Goal: Task Accomplishment & Management: Manage account settings

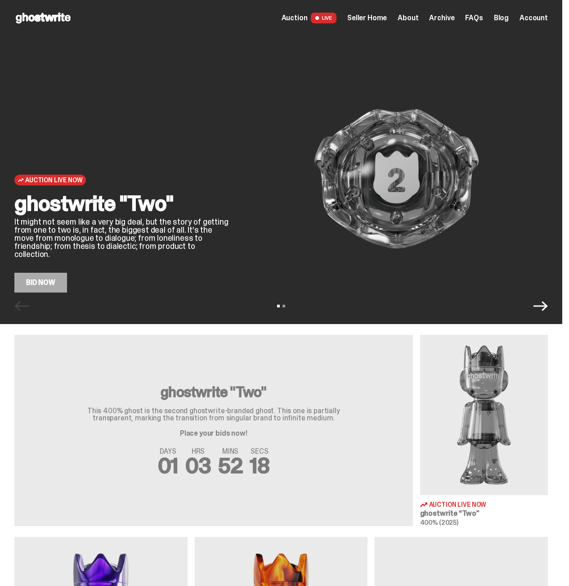
click at [356, 19] on span "Seller Home" at bounding box center [367, 17] width 40 height 7
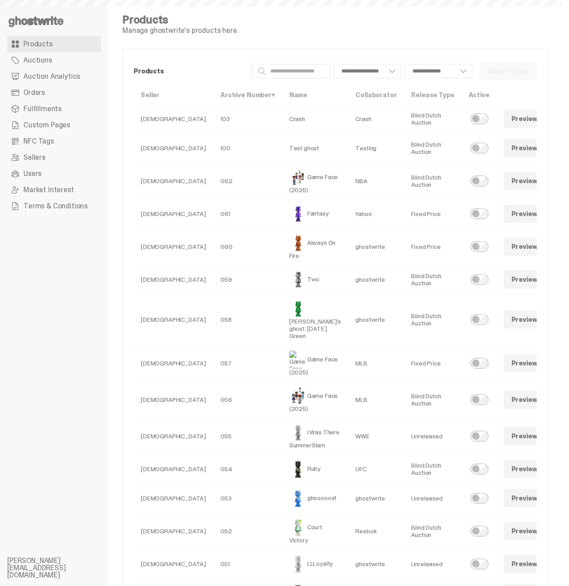
click at [56, 94] on link "Orders" at bounding box center [54, 93] width 94 height 16
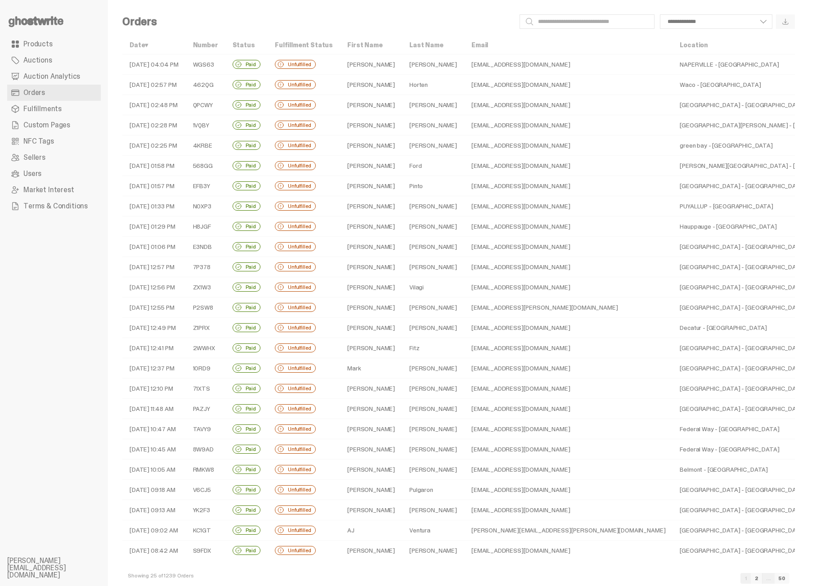
click at [160, 125] on td "09-03-25 02:28 PM" at bounding box center [153, 125] width 63 height 20
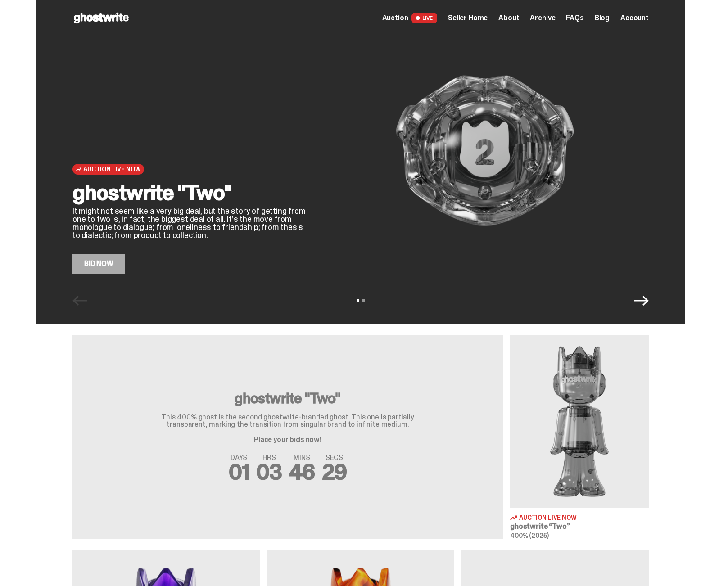
click at [598, 385] on img at bounding box center [579, 421] width 139 height 173
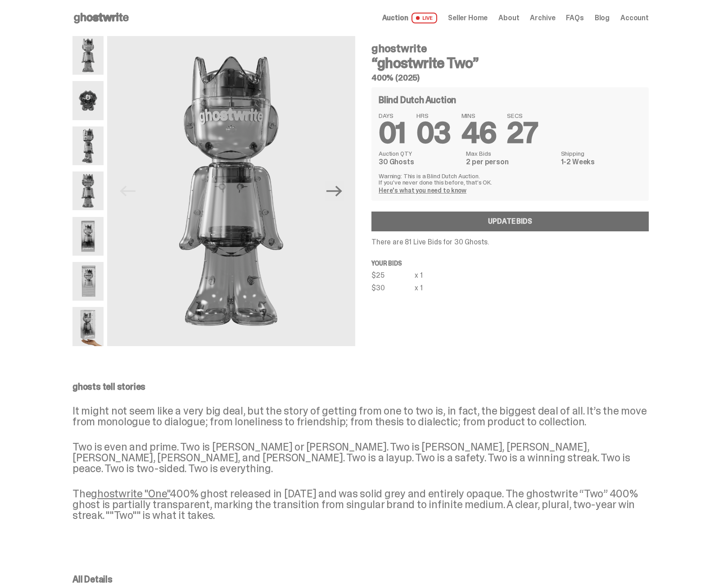
click at [515, 213] on link "Update Bids" at bounding box center [509, 222] width 277 height 20
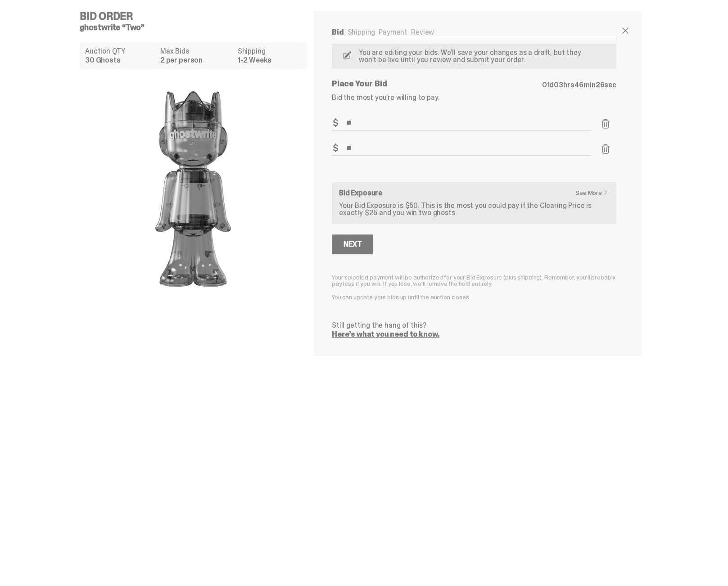
click at [611, 146] on span at bounding box center [605, 149] width 11 height 11
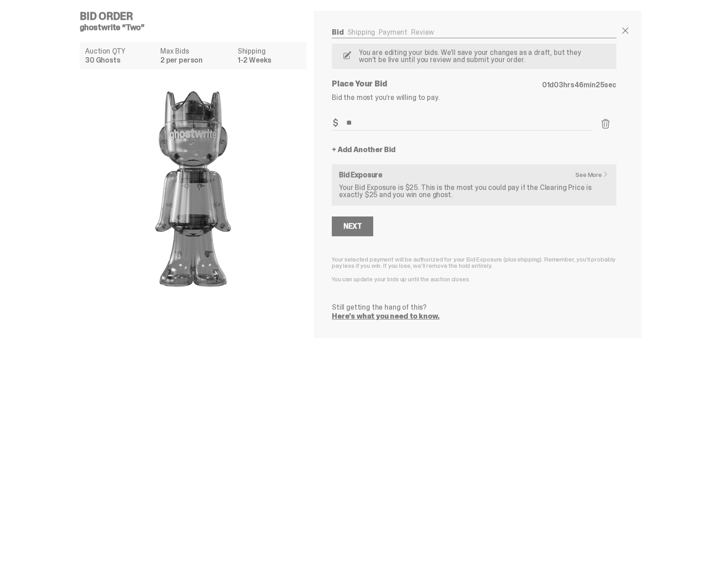
click at [609, 126] on span at bounding box center [605, 123] width 11 height 11
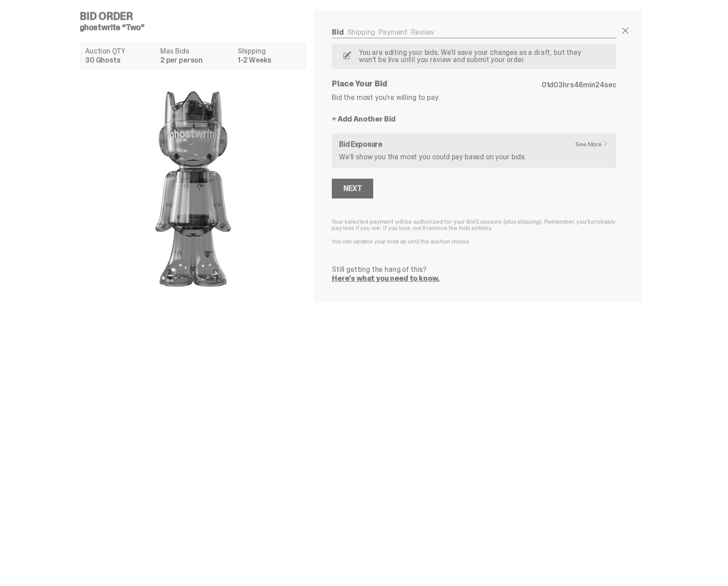
click at [371, 189] on button "Next" at bounding box center [352, 189] width 41 height 20
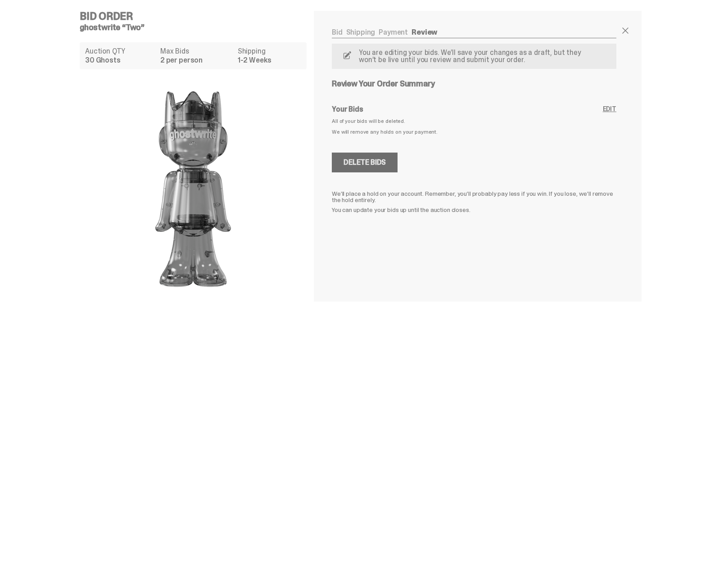
click at [372, 163] on div "Delete Bids" at bounding box center [364, 162] width 42 height 7
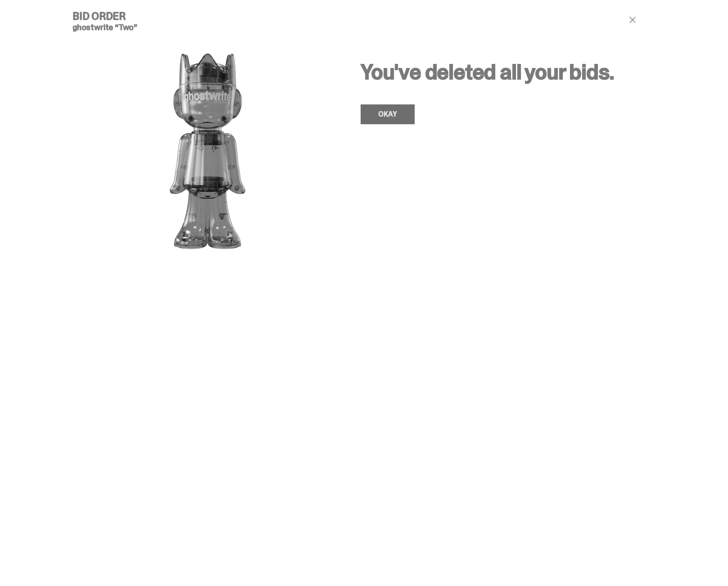
click at [379, 117] on link "OKAY" at bounding box center [388, 114] width 54 height 20
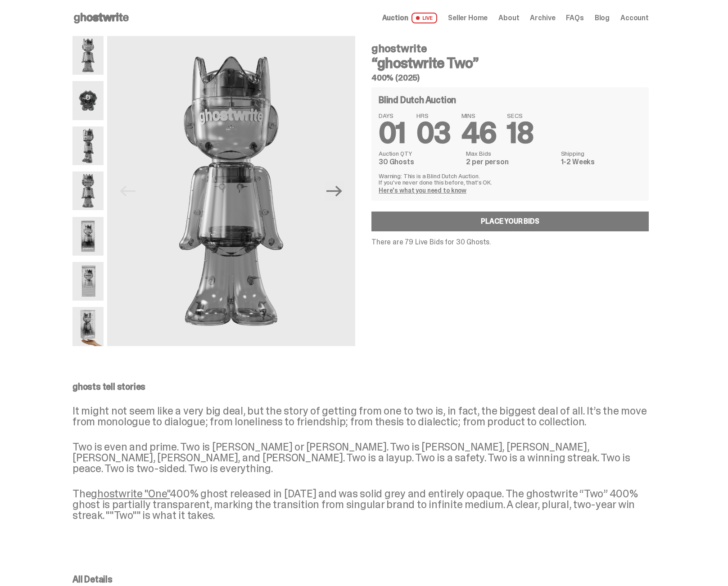
click at [445, 332] on div "ghostwrite “ghostwrite Two” 400% (2025) Blind Dutch Auction DAYS 01 HRS 03 MINS…" at bounding box center [505, 191] width 288 height 310
